Goal: Go to known website

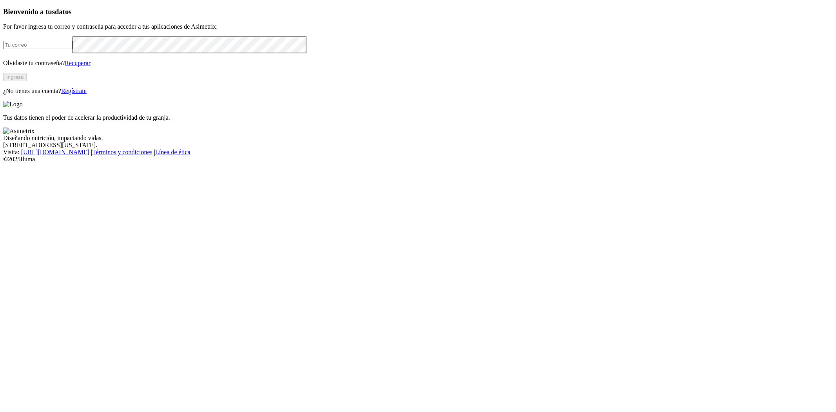
type input "[EMAIL_ADDRESS][PERSON_NAME][DOMAIN_NAME]"
click at [27, 81] on button "Ingresa" at bounding box center [15, 77] width 24 height 8
